Goal: Task Accomplishment & Management: Manage account settings

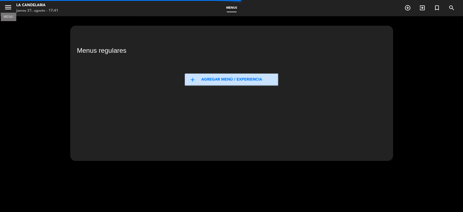
click at [6, 5] on icon "menu" at bounding box center [8, 7] width 8 height 8
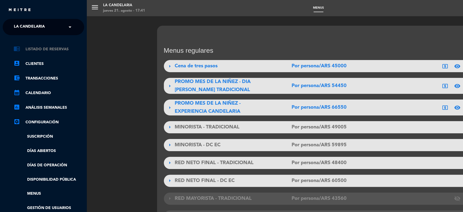
click at [58, 47] on link "chrome_reader_mode Listado de Reservas" at bounding box center [49, 49] width 70 height 7
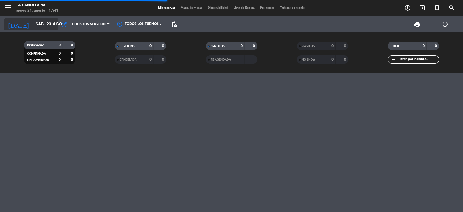
click at [34, 20] on input "sáb. 23 ago." at bounding box center [61, 24] width 57 height 11
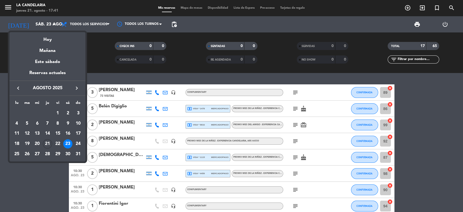
click at [75, 88] on icon "keyboard_arrow_right" at bounding box center [76, 88] width 7 height 7
click at [19, 86] on icon "keyboard_arrow_left" at bounding box center [18, 88] width 7 height 7
click at [67, 133] on div "13" at bounding box center [67, 134] width 9 height 9
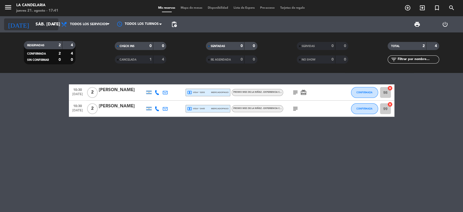
click at [46, 23] on input "sáb. [DATE]" at bounding box center [61, 24] width 57 height 11
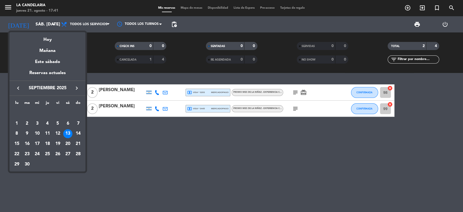
click at [77, 90] on icon "keyboard_arrow_right" at bounding box center [76, 88] width 7 height 7
click at [48, 133] on div "13" at bounding box center [47, 134] width 9 height 9
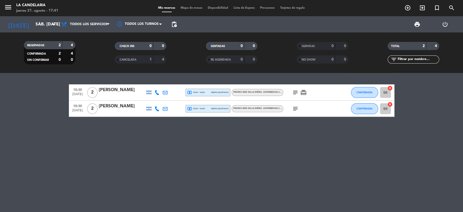
type input "jue. [DATE]"
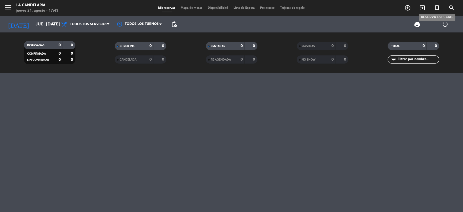
click at [435, 5] on icon "turned_in_not" at bounding box center [436, 8] width 7 height 7
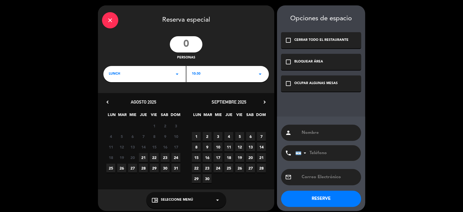
click at [185, 44] on input "number" at bounding box center [186, 44] width 33 height 16
type input "120"
click at [179, 73] on icon "arrow_drop_down" at bounding box center [177, 74] width 7 height 7
click at [154, 88] on div "Almuerzo" at bounding box center [145, 88] width 80 height 5
click at [264, 102] on icon "chevron_right" at bounding box center [265, 102] width 6 height 6
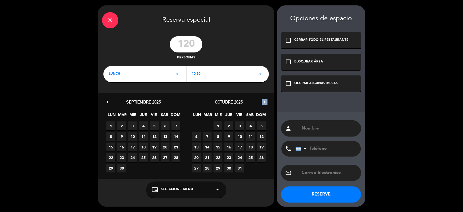
click at [264, 102] on icon "chevron_right" at bounding box center [265, 102] width 6 height 6
click at [230, 146] on span "13" at bounding box center [228, 147] width 9 height 9
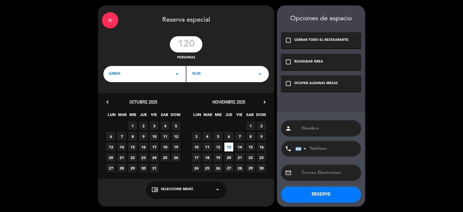
click at [287, 41] on icon "check_box_outline_blank" at bounding box center [288, 40] width 7 height 7
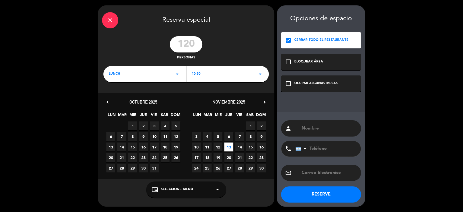
click at [215, 189] on icon "arrow_drop_down" at bounding box center [217, 190] width 7 height 7
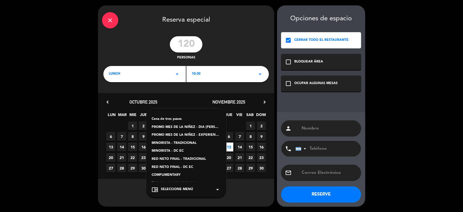
click at [202, 169] on div "RED NETO FINAL - DC EC" at bounding box center [185, 167] width 69 height 5
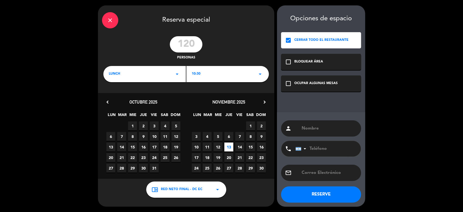
click at [218, 192] on icon "arrow_drop_down" at bounding box center [217, 190] width 7 height 7
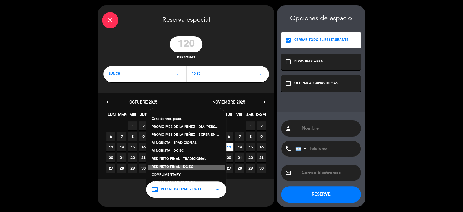
click at [202, 148] on div "Cena de tres pasos PROMO MES DE LA NIÑEZ - DIA [PERSON_NAME] TRADICIONAL PROMO …" at bounding box center [186, 149] width 80 height 81
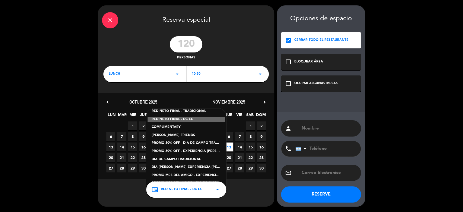
scroll to position [55, 0]
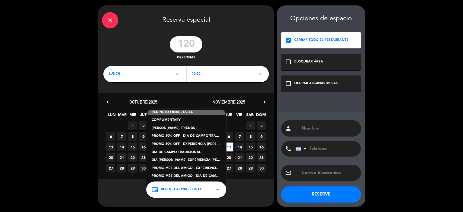
click at [199, 160] on div "DIA [PERSON_NAME] EXPERIENCIA [PERSON_NAME]" at bounding box center [185, 160] width 69 height 5
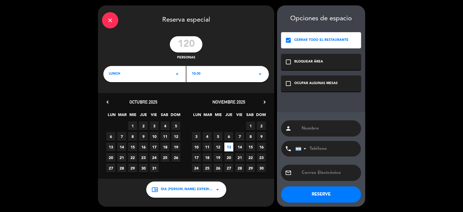
click at [335, 128] on input "text" at bounding box center [329, 129] width 56 height 8
type input "i"
type input "INCENTIVO [DEMOGRAPHIC_DATA] - [PERSON_NAME]"
click at [337, 148] on input "tel" at bounding box center [325, 149] width 60 height 16
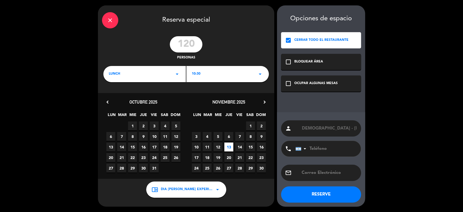
scroll to position [0, 0]
click at [302, 147] on div at bounding box center [301, 148] width 12 height 15
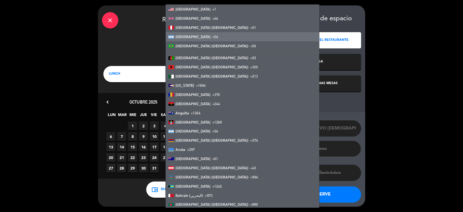
click at [302, 147] on div at bounding box center [301, 148] width 12 height 15
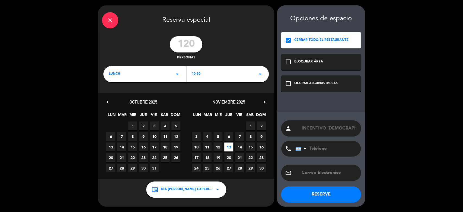
click at [331, 171] on input "text" at bounding box center [329, 173] width 56 height 8
type input "C"
type input "c"
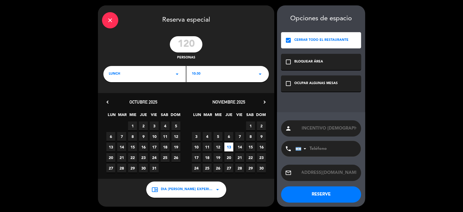
scroll to position [0, 22]
type input "[EMAIL_ADDRESS][DOMAIN_NAME]"
click at [333, 195] on button "RESERVE" at bounding box center [321, 195] width 80 height 16
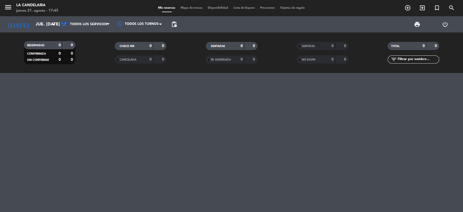
click at [43, 44] on span "RESERVADAS" at bounding box center [35, 45] width 17 height 3
click at [38, 21] on input "jue. [DATE]" at bounding box center [61, 24] width 57 height 11
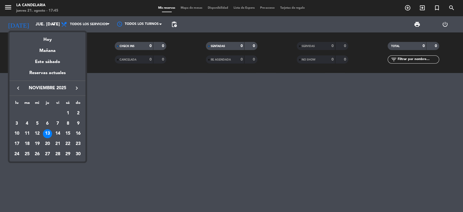
click at [47, 132] on div "13" at bounding box center [47, 134] width 9 height 9
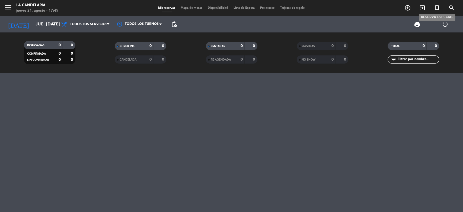
click at [437, 9] on icon "turned_in_not" at bounding box center [436, 8] width 7 height 7
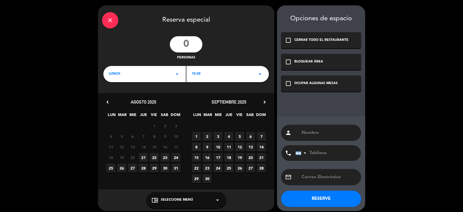
click at [195, 45] on input "number" at bounding box center [186, 44] width 33 height 16
type input "9"
type input "120"
click at [160, 75] on div "LUNCH arrow_drop_down" at bounding box center [144, 74] width 82 height 16
click at [167, 88] on div "Almuerzo" at bounding box center [145, 88] width 80 height 5
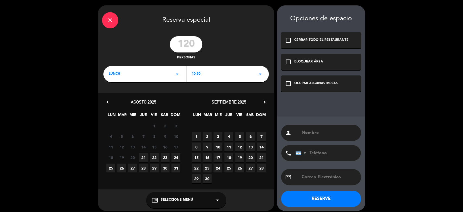
click at [263, 103] on icon "chevron_right" at bounding box center [265, 102] width 6 height 6
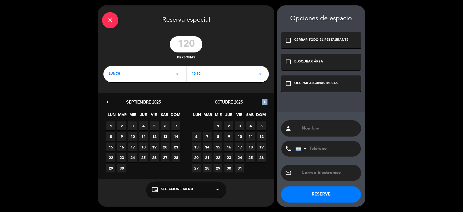
click at [263, 103] on icon "chevron_right" at bounding box center [265, 102] width 6 height 6
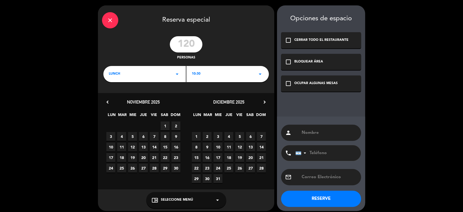
click at [145, 147] on span "13" at bounding box center [143, 147] width 9 height 9
click at [315, 131] on input "text" at bounding box center [329, 133] width 56 height 8
click at [217, 201] on icon "arrow_drop_down" at bounding box center [217, 200] width 7 height 7
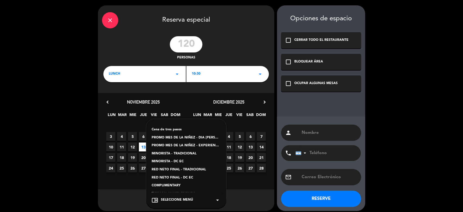
click at [209, 173] on div "Cena de tres pasos PROMO MES DE LA NIÑEZ - DIA [PERSON_NAME] TRADICIONAL PROMO …" at bounding box center [186, 159] width 80 height 81
click at [209, 170] on div "RED NETO FINAL - TRADICIONAL" at bounding box center [185, 169] width 69 height 5
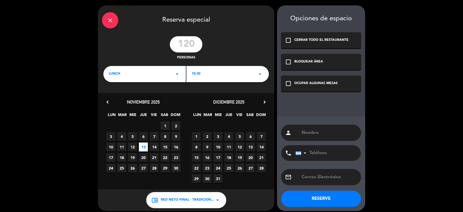
click at [221, 203] on div "chrome_reader_mode RED NETO FINAL - TRADICIONAL arrow_drop_down" at bounding box center [186, 200] width 80 height 16
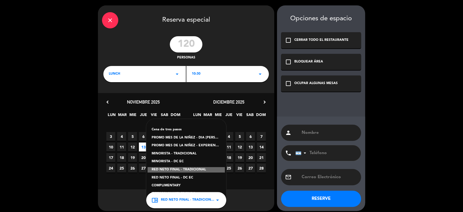
scroll to position [4, 0]
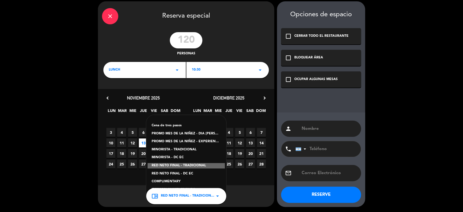
click at [205, 172] on div "RED NETO FINAL - DC EC" at bounding box center [185, 174] width 69 height 5
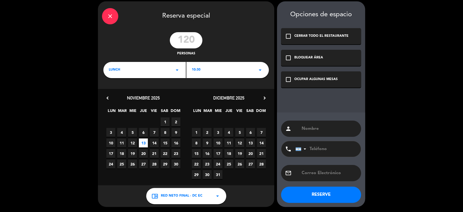
click at [217, 197] on icon "arrow_drop_down" at bounding box center [217, 196] width 7 height 7
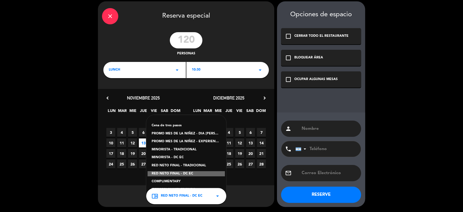
scroll to position [0, 0]
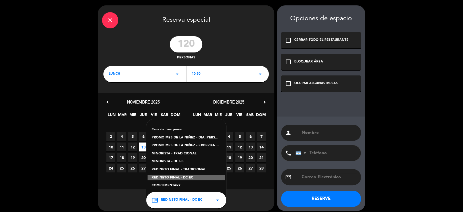
click at [169, 177] on div "RED NETO FINAL - DC EC" at bounding box center [185, 178] width 77 height 5
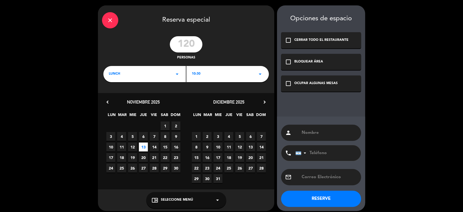
click at [207, 199] on div "chrome_reader_mode Seleccione Menú arrow_drop_down" at bounding box center [186, 200] width 80 height 16
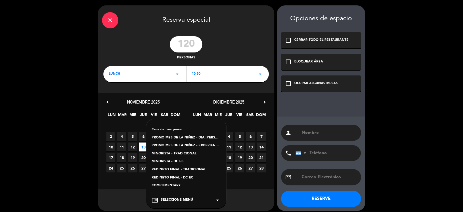
click at [207, 199] on div "chrome_reader_mode Seleccione Menú arrow_drop_down" at bounding box center [186, 200] width 80 height 16
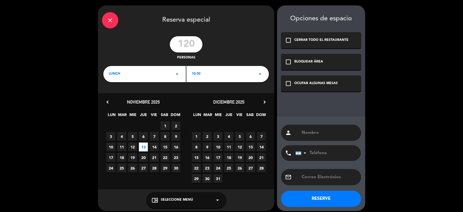
click at [207, 199] on div "chrome_reader_mode Seleccione Menú arrow_drop_down" at bounding box center [186, 200] width 80 height 16
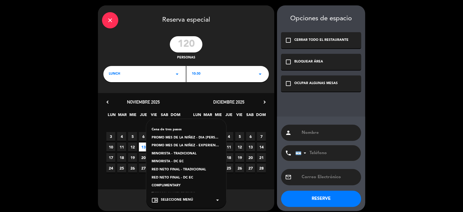
click at [190, 156] on div "MINORISTA - TRADICIONAL" at bounding box center [185, 153] width 69 height 5
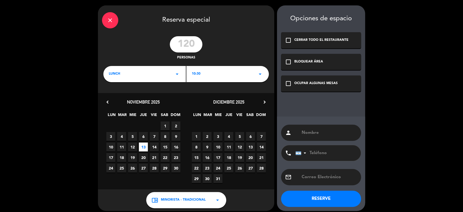
click at [190, 156] on div "15 16 17 18 19 20 21" at bounding box center [228, 158] width 85 height 11
click at [194, 199] on span "MINORISTA - TRADICIONAL" at bounding box center [183, 200] width 45 height 5
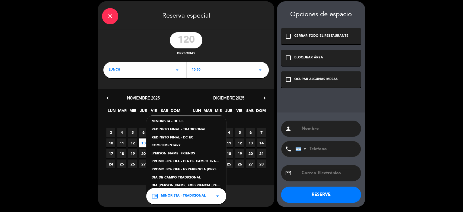
scroll to position [48, 0]
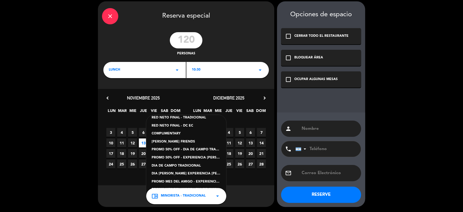
click at [208, 165] on div "Cena de tres pasos PROMO MES DE LA NIÑEZ - DIA [PERSON_NAME] TRADICIONAL PROMO …" at bounding box center [186, 155] width 80 height 81
click at [203, 172] on div "DIA [PERSON_NAME] EXPERIENCIA [PERSON_NAME]" at bounding box center [185, 174] width 69 height 5
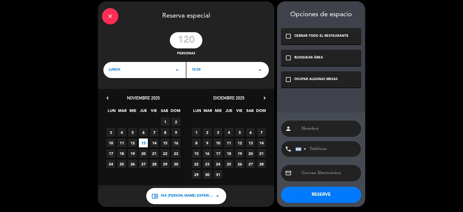
click at [288, 39] on icon "check_box_outline_blank" at bounding box center [288, 36] width 7 height 7
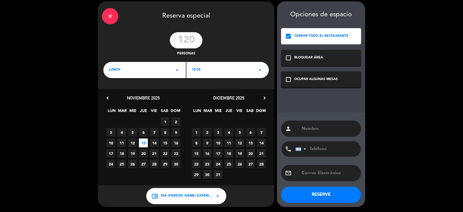
click at [302, 130] on input "text" at bounding box center [329, 129] width 56 height 8
type input "i"
type input "INCENTIVO [DEMOGRAPHIC_DATA] - [PERSON_NAME]"
click at [323, 150] on input "tel" at bounding box center [325, 149] width 60 height 16
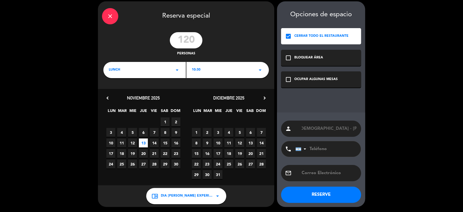
scroll to position [0, 0]
click at [456, 54] on div "close Reserva especial 120 personas lunch arrow_drop_down 10:30 arrow_drop_down…" at bounding box center [231, 104] width 463 height 217
click at [289, 36] on icon "check_box" at bounding box center [288, 36] width 7 height 7
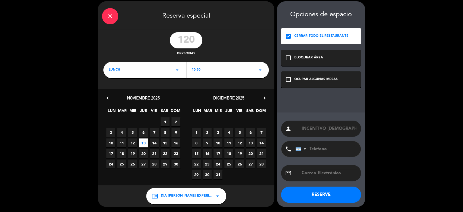
click at [287, 36] on icon "check_box" at bounding box center [288, 36] width 7 height 7
click at [286, 56] on icon "check_box_outline_blank" at bounding box center [288, 58] width 7 height 7
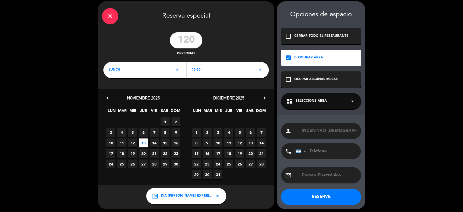
click at [353, 101] on icon "arrow_drop_down" at bounding box center [352, 101] width 7 height 7
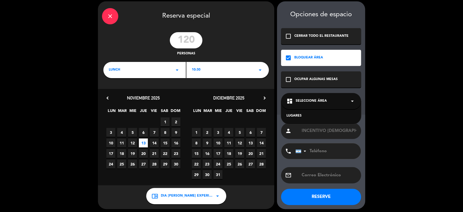
click at [301, 117] on div "LUGARES" at bounding box center [320, 116] width 69 height 5
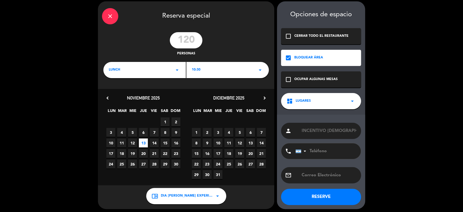
click at [288, 80] on icon "check_box_outline_blank" at bounding box center [288, 79] width 7 height 7
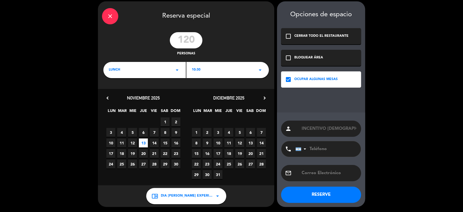
click at [289, 57] on icon "check_box_outline_blank" at bounding box center [288, 58] width 7 height 7
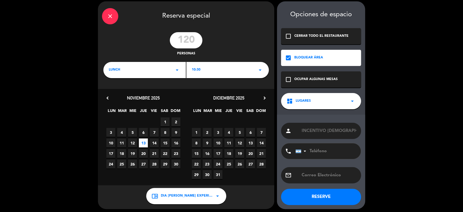
click at [288, 80] on icon "check_box_outline_blank" at bounding box center [288, 79] width 7 height 7
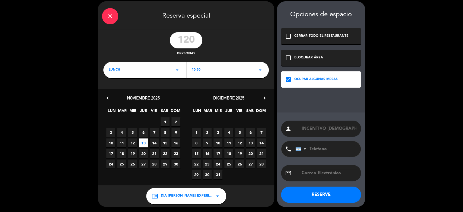
click at [288, 61] on div "check_box_outline_blank BLOQUEAR ÁREA" at bounding box center [321, 58] width 80 height 16
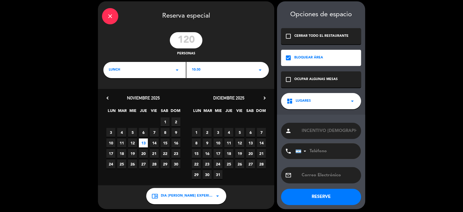
click at [352, 101] on icon "arrow_drop_down" at bounding box center [352, 101] width 7 height 7
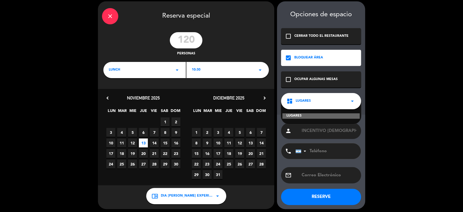
click at [318, 115] on div "LUGARES" at bounding box center [320, 116] width 77 height 5
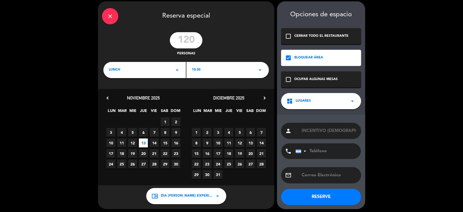
click at [318, 173] on input "text" at bounding box center [329, 176] width 56 height 8
type input "C"
type input "[EMAIL_ADDRESS][DOMAIN_NAME]"
click at [325, 197] on button "RESERVE" at bounding box center [321, 197] width 80 height 16
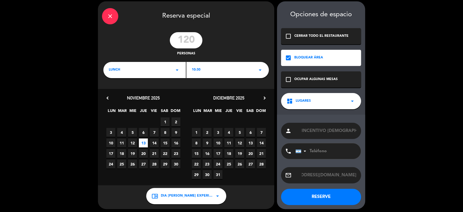
scroll to position [0, 0]
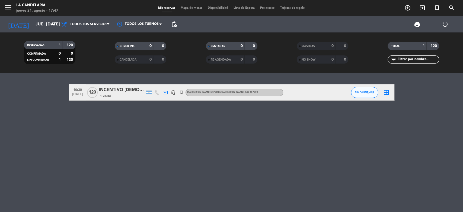
click at [254, 91] on div "DIA [PERSON_NAME] EXPERIENCIA [PERSON_NAME] , ARS 157300" at bounding box center [234, 92] width 98 height 7
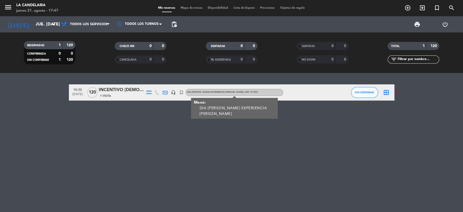
click at [254, 91] on div "DIA [PERSON_NAME] EXPERIENCIA [PERSON_NAME] , ARS 157300" at bounding box center [234, 92] width 98 height 7
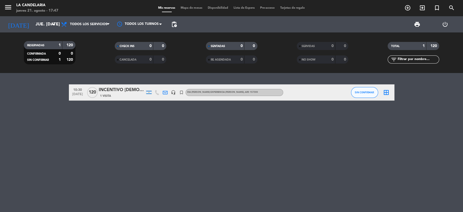
click at [122, 88] on div "INCENTIVO [DEMOGRAPHIC_DATA] - [PERSON_NAME]" at bounding box center [122, 90] width 46 height 7
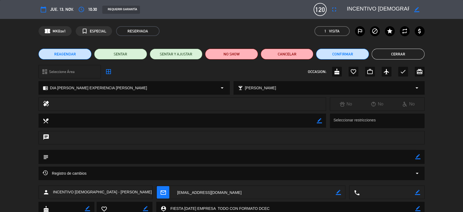
click at [454, 80] on div "dashboard Seleccione Área arrow_drop_down border_all OCCASION: cake favorite_bo…" at bounding box center [231, 74] width 463 height 19
click at [403, 56] on button "Cerrar" at bounding box center [397, 54] width 53 height 11
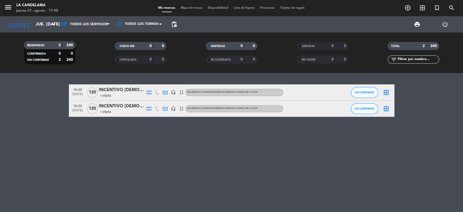
click at [386, 109] on icon "border_all" at bounding box center [386, 109] width 7 height 7
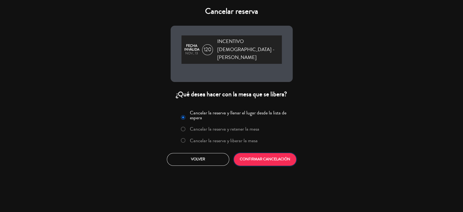
click at [262, 153] on button "CONFIRMAR CANCELACIÓN" at bounding box center [265, 159] width 62 height 13
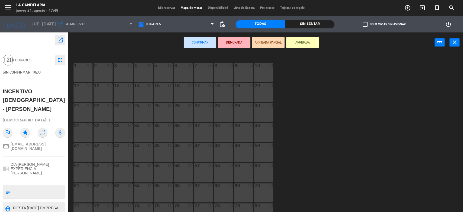
click at [369, 95] on div "1 10 2 10 3 10 4 10 5 10 6 10 7 10 8 10 9 10 10 10 11 10 12 10 13 10 14 10 15 1…" at bounding box center [267, 134] width 390 height 160
click at [257, 23] on div "Todas" at bounding box center [260, 24] width 49 height 8
click at [295, 143] on div "1 10 2 10 3 10 4 10 5 10 6 10 7 10 8 10 9 10 10 10 11 10 12 10 13 10 14 10 15 1…" at bounding box center [267, 134] width 390 height 160
click at [453, 44] on icon "close" at bounding box center [454, 42] width 7 height 7
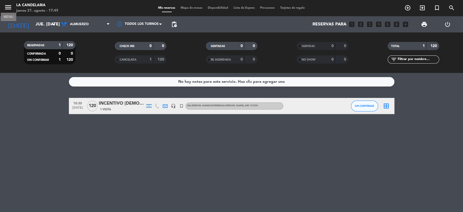
click at [8, 5] on icon "menu" at bounding box center [8, 7] width 8 height 8
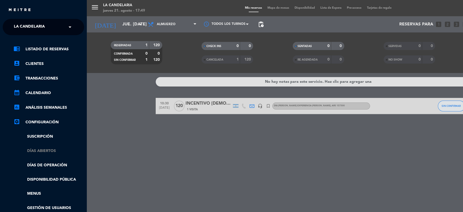
click at [39, 151] on link "Días abiertos" at bounding box center [49, 151] width 70 height 6
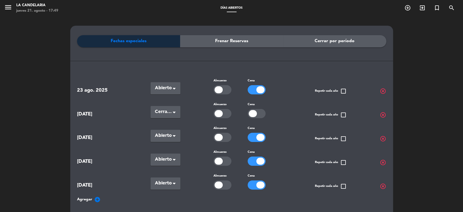
click at [96, 199] on icon "add_circle" at bounding box center [97, 200] width 7 height 7
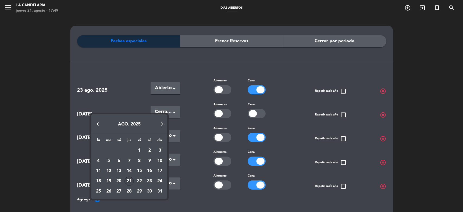
click at [160, 123] on button "Next month" at bounding box center [161, 124] width 11 height 11
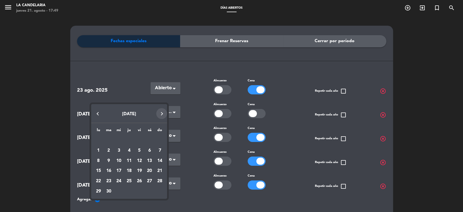
click at [160, 123] on div "lu ma [PERSON_NAME] vi sá do [DATE] 2 3 4 5 6 7 8 9 10 11 12 13 14 15 16 17 18 …" at bounding box center [129, 161] width 76 height 76
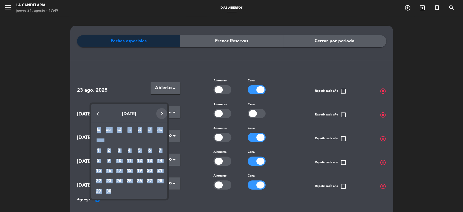
click at [160, 123] on div "lu ma [PERSON_NAME] vi sá do [DATE] 2 3 4 5 6 7 8 9 10 11 12 13 14 15 16 17 18 …" at bounding box center [129, 161] width 76 height 76
click at [162, 115] on button "Next month" at bounding box center [161, 113] width 11 height 11
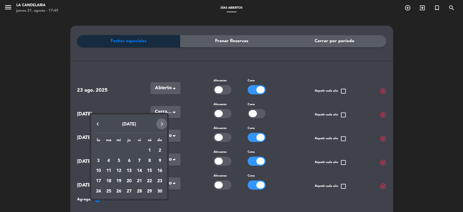
click at [162, 115] on div "[DATE]" at bounding box center [129, 124] width 76 height 19
click at [128, 170] on div "13" at bounding box center [128, 171] width 9 height 9
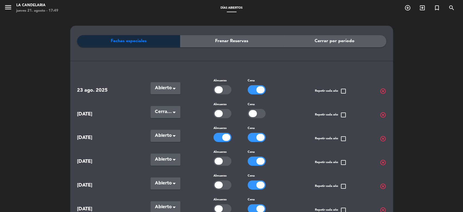
click at [440, 71] on div "Fechas especiales Frenar Reservas Cerrar por período 23 ago. 2025 Seleccionar ×…" at bounding box center [231, 171] width 463 height 311
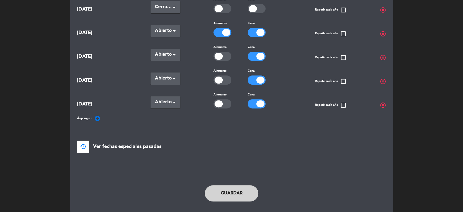
scroll to position [114, 0]
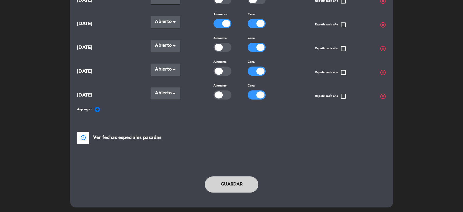
click at [98, 108] on icon "add_circle" at bounding box center [97, 110] width 7 height 7
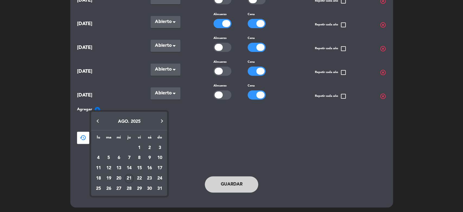
click at [162, 121] on button "Next month" at bounding box center [161, 121] width 11 height 11
click at [129, 167] on div "13" at bounding box center [128, 168] width 9 height 9
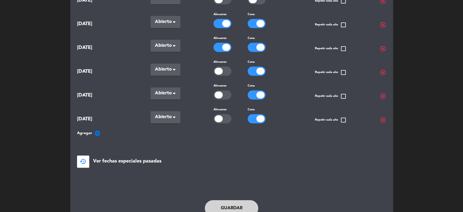
click at [225, 20] on div at bounding box center [226, 23] width 8 height 7
click at [225, 45] on div at bounding box center [226, 47] width 8 height 7
click at [381, 46] on span "highlight_off" at bounding box center [382, 49] width 7 height 7
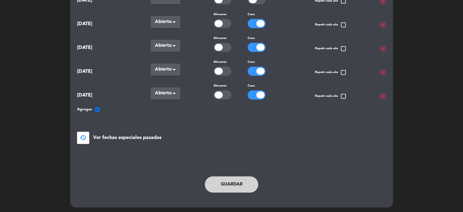
click at [238, 181] on button "Guardar" at bounding box center [232, 185] width 54 height 16
